Goal: Information Seeking & Learning: Learn about a topic

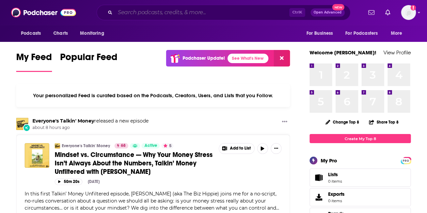
click at [128, 14] on input "Search podcasts, credits, & more..." at bounding box center [202, 12] width 174 height 11
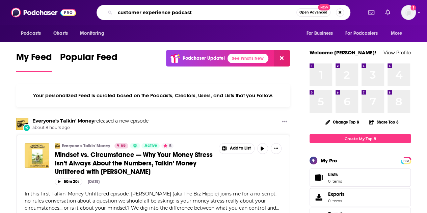
type input "customer experience podcast"
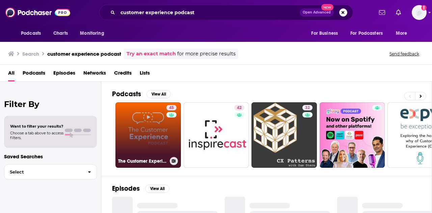
click at [152, 135] on link "45 The Customer Experience Podcast" at bounding box center [149, 135] width 66 height 66
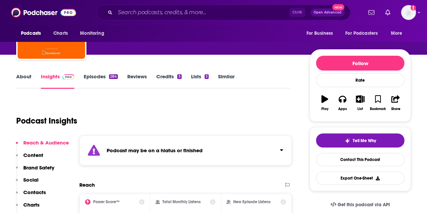
scroll to position [34, 0]
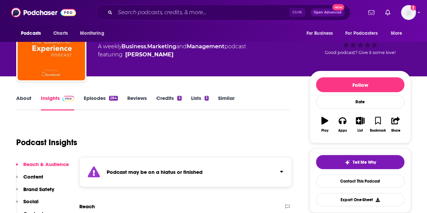
click at [96, 101] on link "Episodes 284" at bounding box center [101, 103] width 34 height 16
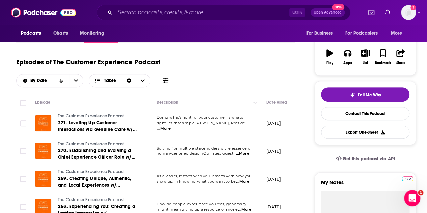
click at [122, 6] on div "Ctrl K Open Advanced New" at bounding box center [224, 13] width 254 height 16
click at [121, 11] on input "Search podcasts, credits, & more..." at bounding box center [202, 12] width 174 height 11
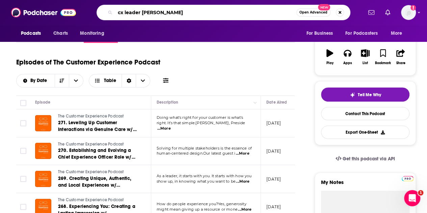
type input "cx leader podcast"
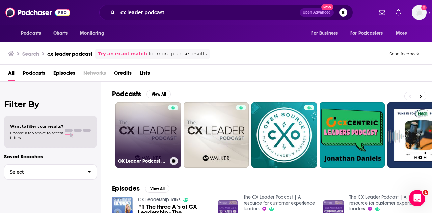
click at [158, 140] on link "CX Leader Podcast with [PERSON_NAME]" at bounding box center [149, 135] width 66 height 66
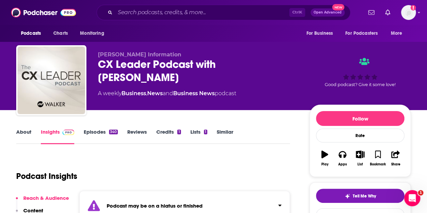
click at [18, 130] on link "About" at bounding box center [23, 137] width 15 height 16
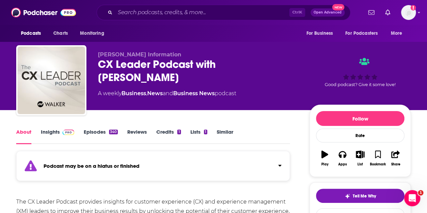
click at [88, 134] on link "Episodes 340" at bounding box center [101, 137] width 34 height 16
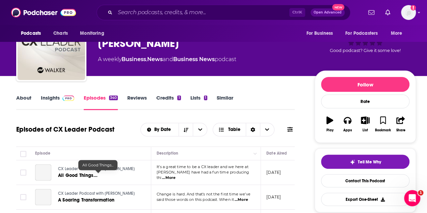
scroll to position [68, 0]
